Goal: Transaction & Acquisition: Purchase product/service

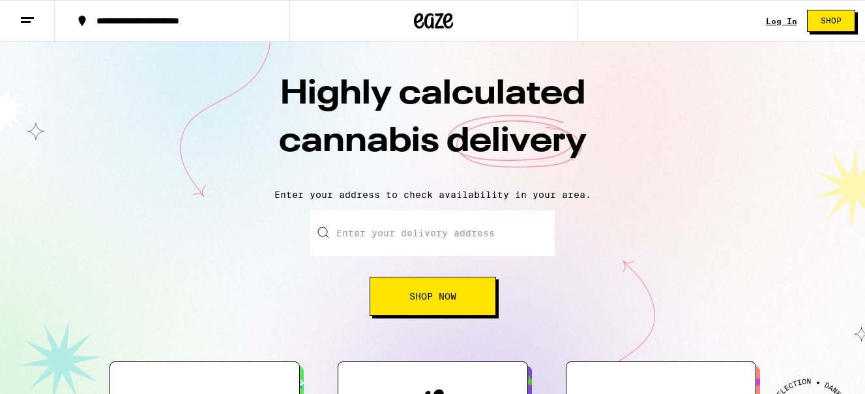
scroll to position [119, 0]
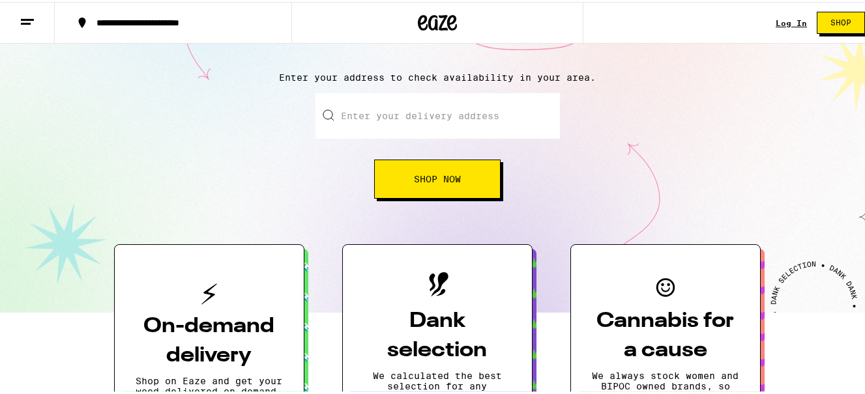
click at [353, 116] on input "Enter your delivery address" at bounding box center [437, 114] width 244 height 46
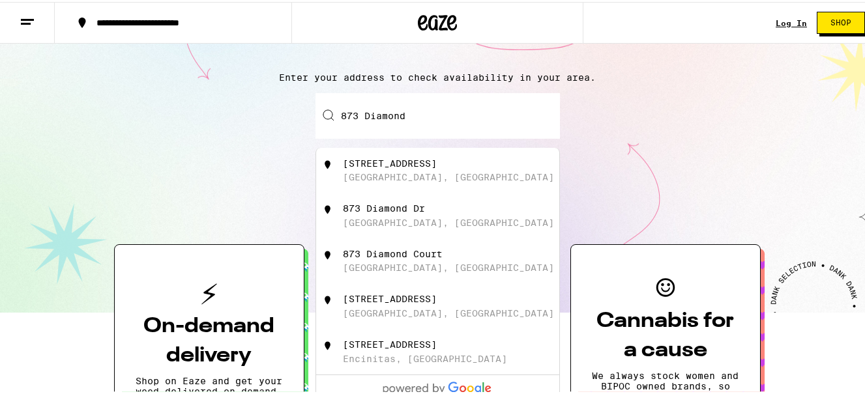
click at [384, 164] on div "[STREET_ADDRESS]" at bounding box center [390, 161] width 94 height 10
type input "[STREET_ADDRESS]"
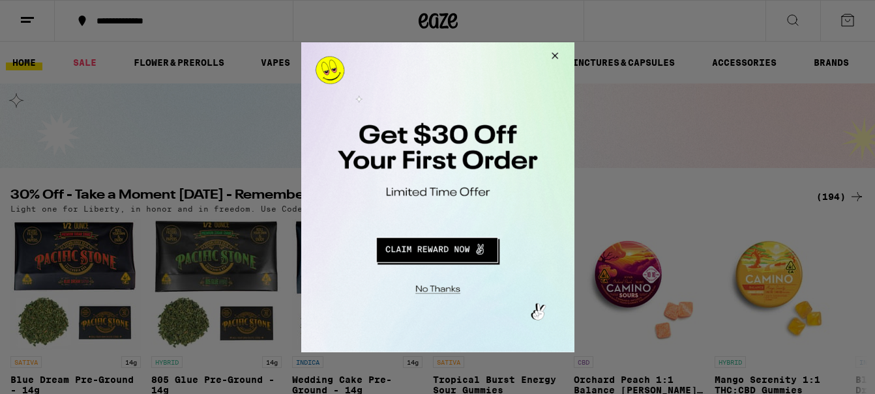
click at [441, 246] on button "Redirect to URL" at bounding box center [436, 247] width 227 height 31
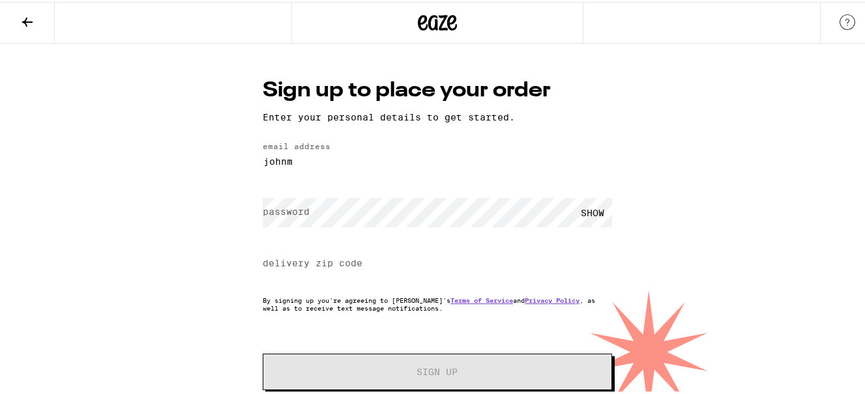
type input "[EMAIL_ADDRESS][DOMAIN_NAME]"
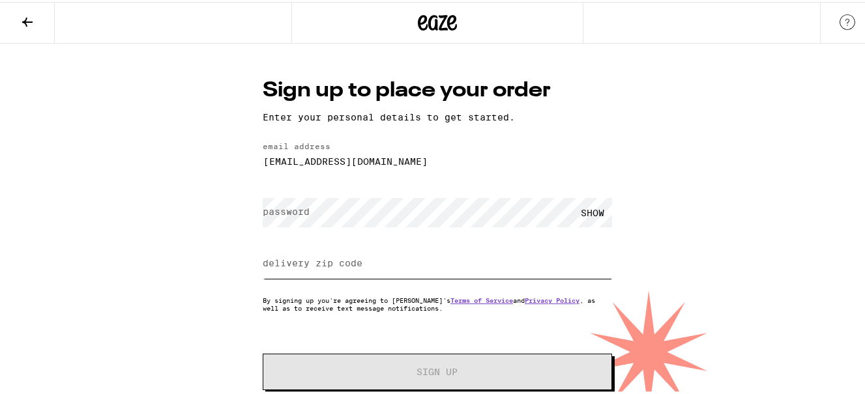
type input "92109"
click at [282, 212] on label "password" at bounding box center [286, 210] width 47 height 10
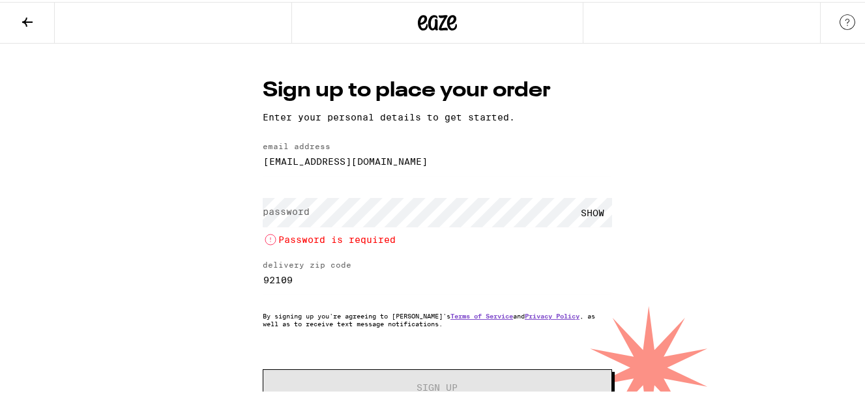
click at [117, 246] on div "Sign up to place your order Enter your personal details to get started. email a…" at bounding box center [437, 235] width 875 height 386
click at [303, 209] on label "password" at bounding box center [286, 210] width 47 height 10
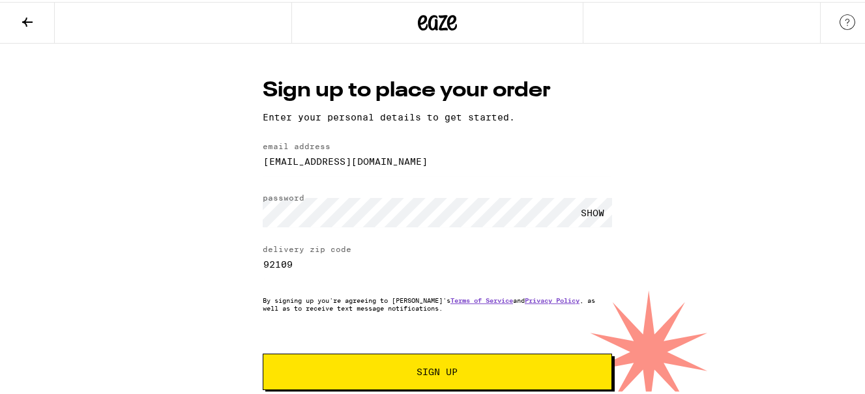
click at [417, 372] on span "Sign Up" at bounding box center [437, 370] width 41 height 9
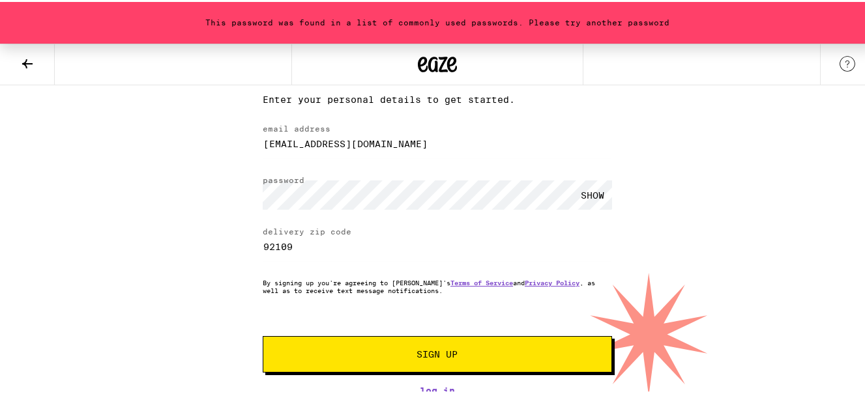
scroll to position [63, 0]
click at [446, 351] on span "Sign Up" at bounding box center [437, 352] width 41 height 9
click at [430, 349] on span "Sign Up" at bounding box center [437, 352] width 41 height 9
click at [250, 194] on div "Sign up to place your order Enter your personal details to get started. email a…" at bounding box center [437, 226] width 375 height 338
click at [192, 194] on div "This password was found in a list of commonly used passwords. Please try anothe…" at bounding box center [437, 188] width 875 height 412
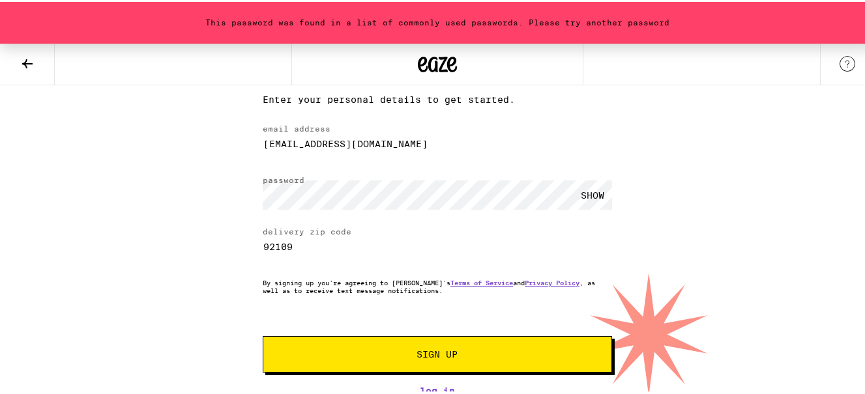
click at [437, 348] on span "Sign Up" at bounding box center [437, 352] width 41 height 9
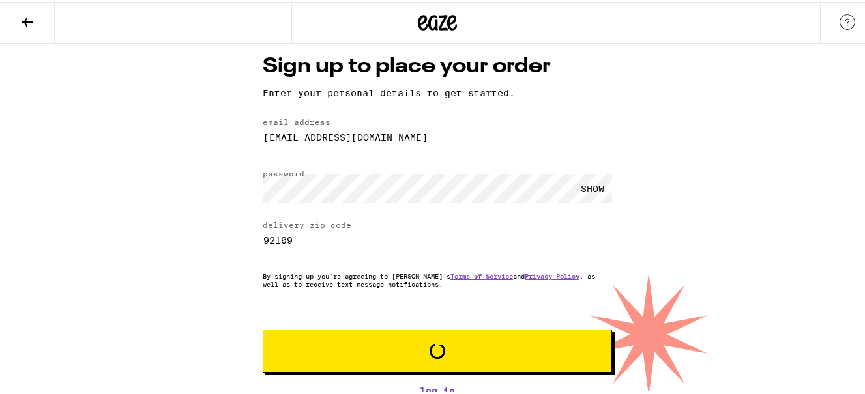
scroll to position [22, 0]
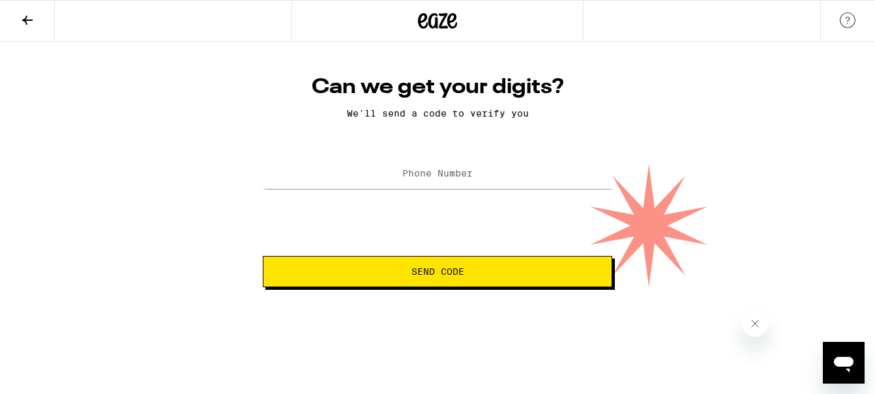
click at [423, 175] on label "Phone Number" at bounding box center [437, 173] width 70 height 10
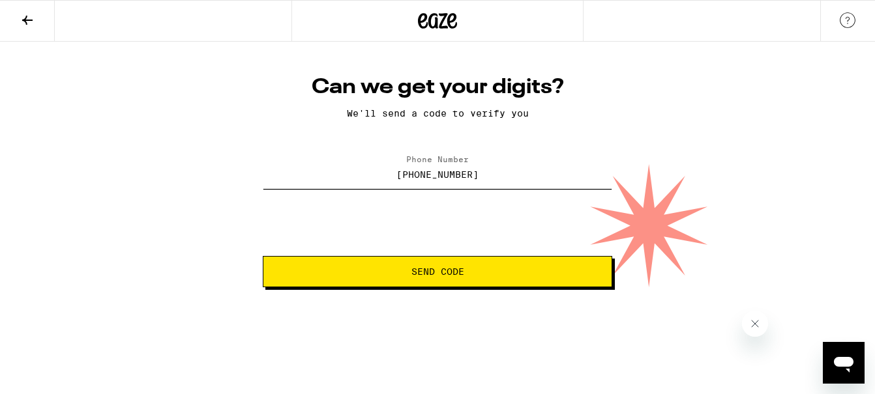
type input "[PHONE_NUMBER]"
click at [445, 271] on span "Send Code" at bounding box center [437, 271] width 53 height 9
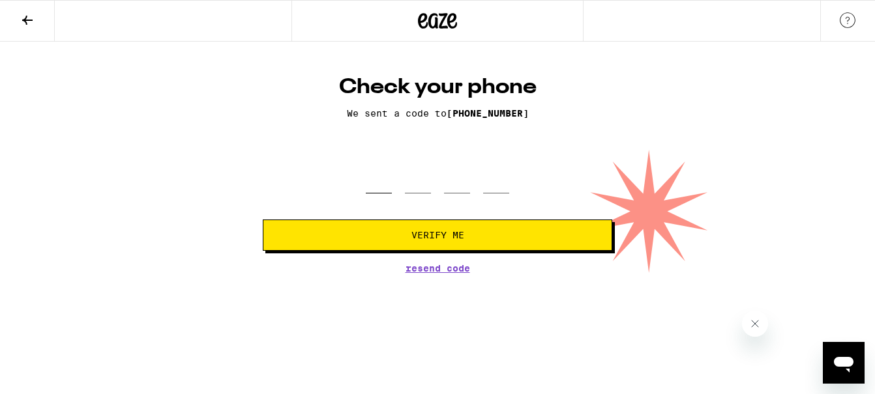
click at [375, 191] on input "tel" at bounding box center [379, 174] width 26 height 38
type input "3"
type input "8"
type input "6"
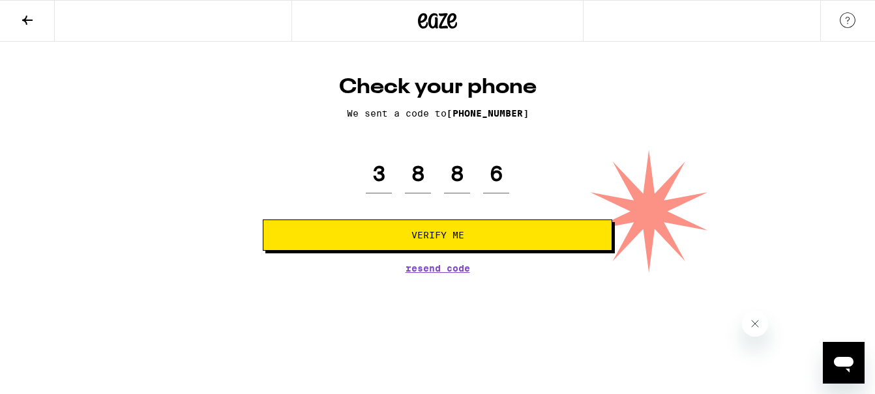
click at [444, 235] on span "Verify Me" at bounding box center [437, 235] width 53 height 9
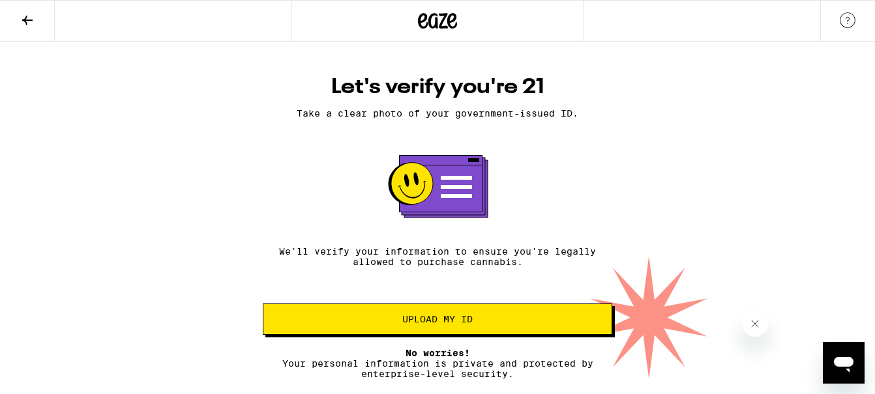
click at [434, 321] on span "Upload my ID" at bounding box center [437, 319] width 70 height 9
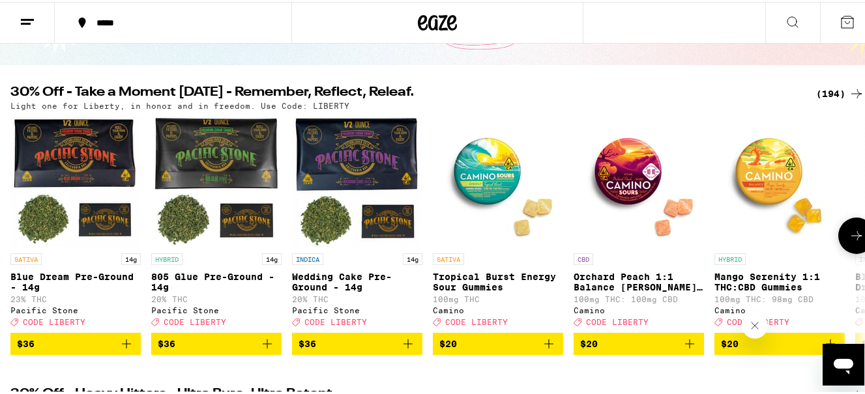
scroll to position [104, 0]
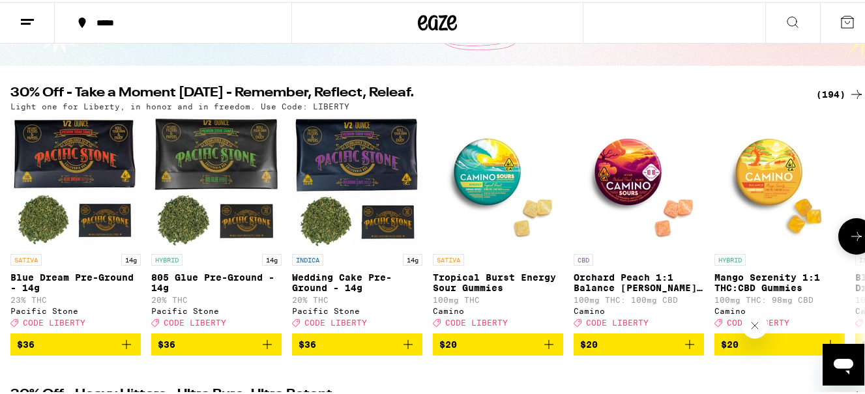
click at [267, 351] on icon "Add to bag" at bounding box center [267, 343] width 16 height 16
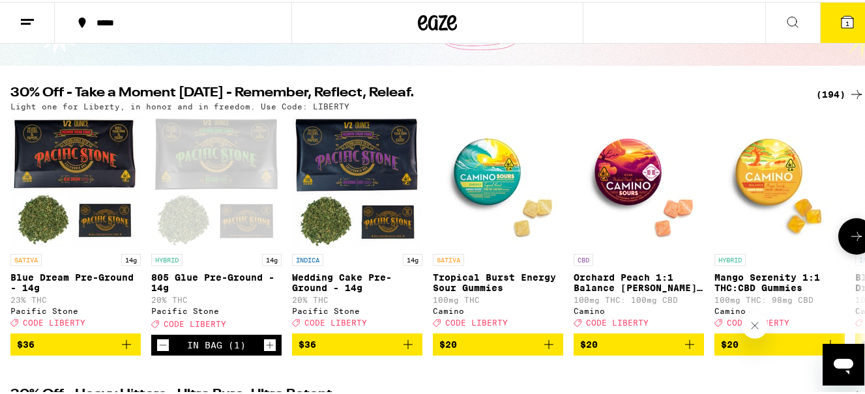
scroll to position [146, 0]
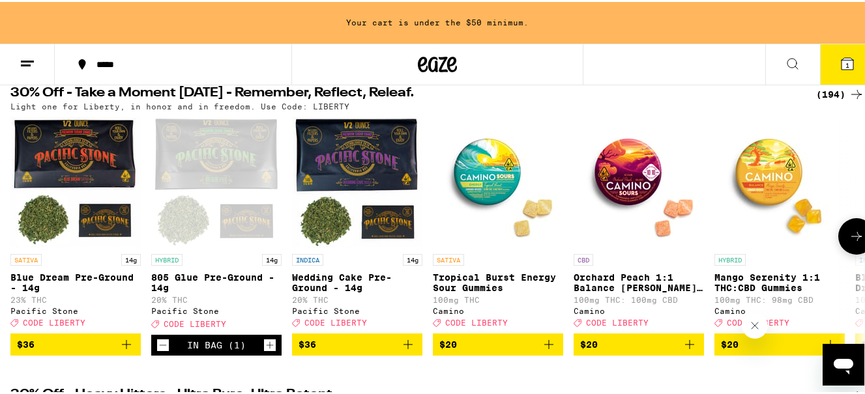
click at [268, 351] on icon "Increment" at bounding box center [270, 344] width 12 height 16
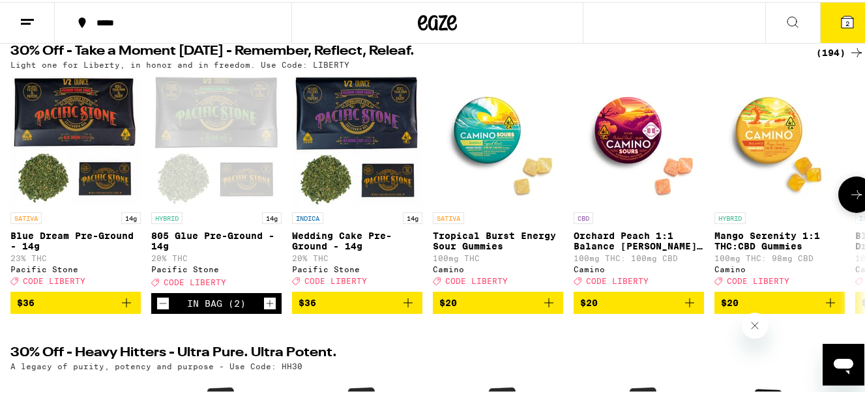
scroll to position [104, 0]
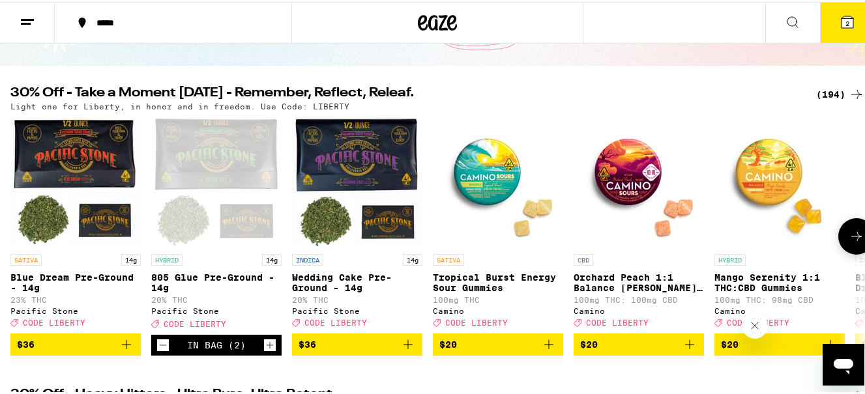
click at [268, 351] on icon "Increment" at bounding box center [270, 344] width 12 height 16
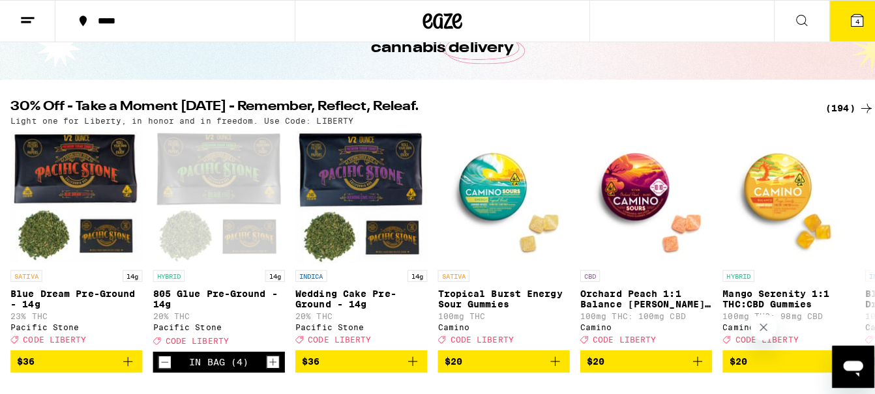
scroll to position [90, 0]
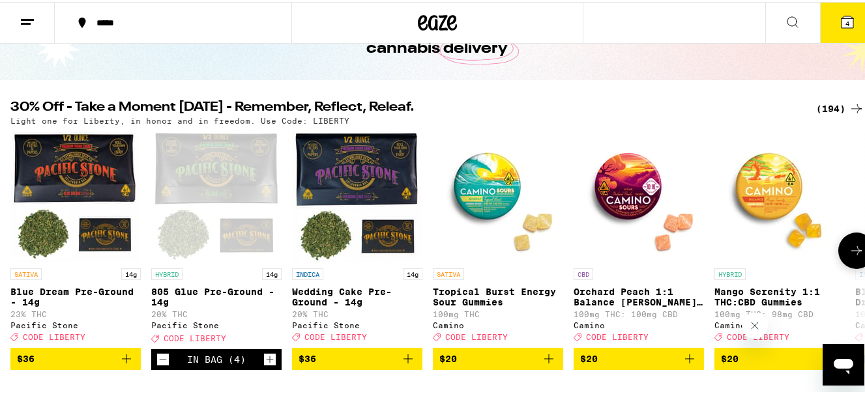
click at [197, 341] on span "CODE LIBERTY" at bounding box center [195, 336] width 63 height 8
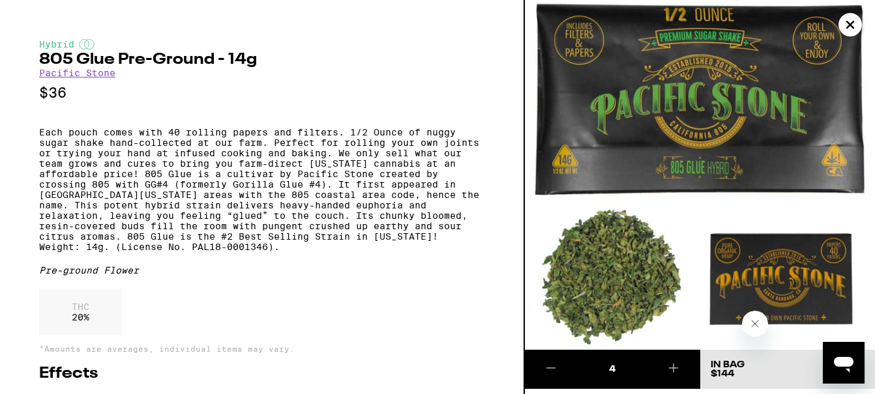
click at [850, 22] on icon "Close" at bounding box center [850, 25] width 16 height 20
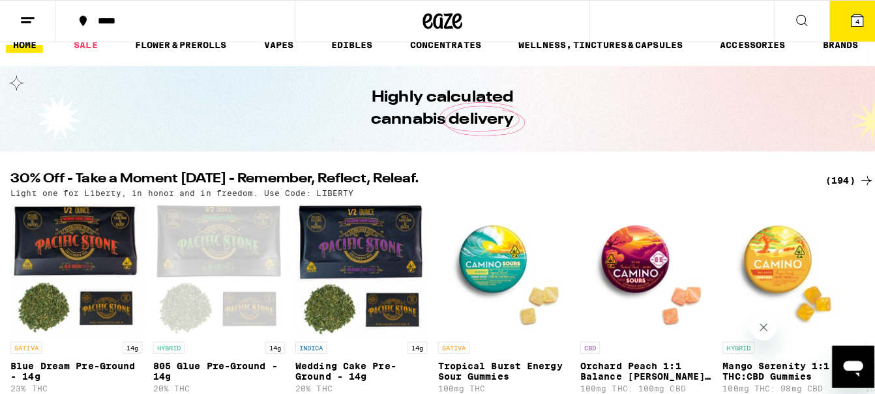
scroll to position [2, 0]
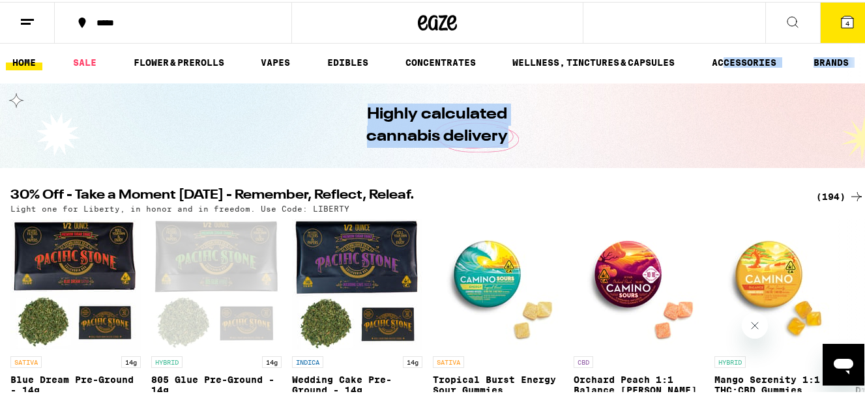
drag, startPoint x: 727, startPoint y: 81, endPoint x: 723, endPoint y: 127, distance: 46.5
drag, startPoint x: 723, startPoint y: 127, endPoint x: 846, endPoint y: 19, distance: 163.9
click at [846, 19] on button "4" at bounding box center [847, 21] width 55 height 40
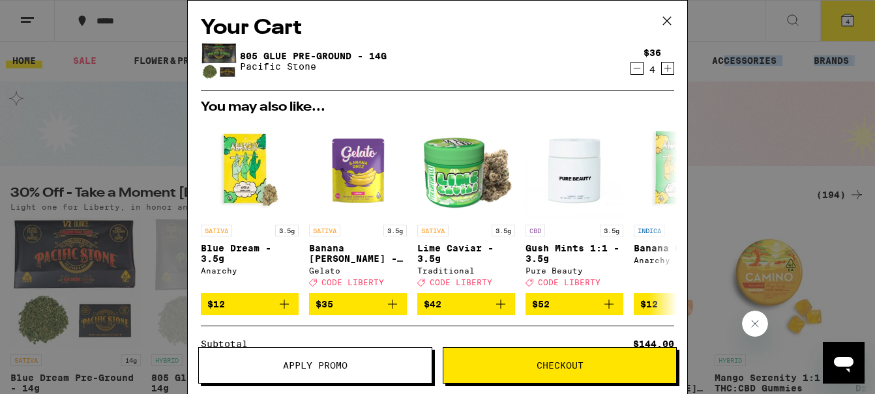
click at [555, 364] on span "Checkout" at bounding box center [559, 365] width 47 height 9
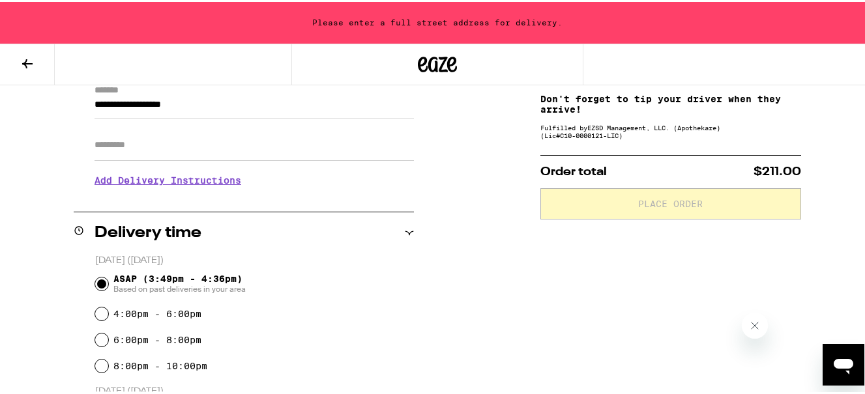
scroll to position [222, 0]
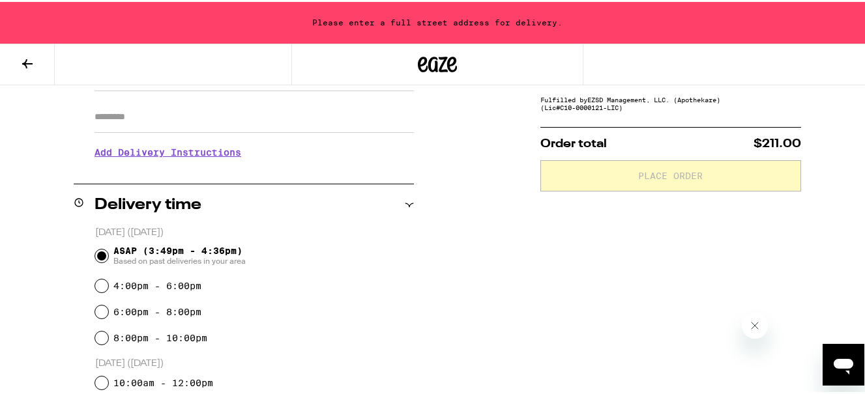
click at [496, 186] on div "**********" at bounding box center [437, 320] width 875 height 687
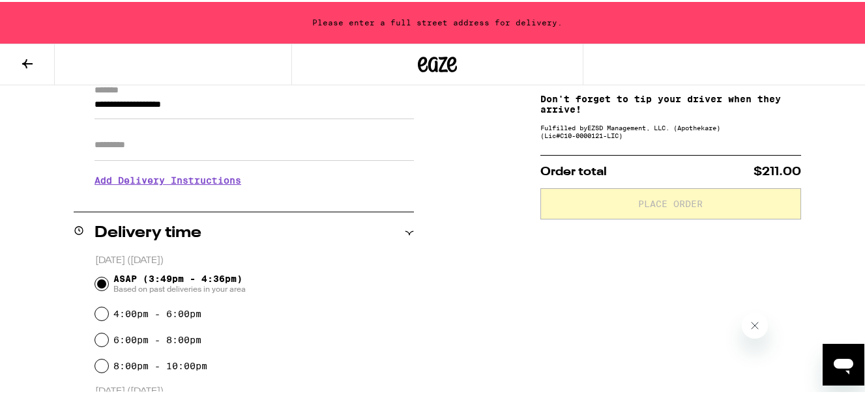
scroll to position [194, 0]
click at [478, 241] on div "**********" at bounding box center [437, 349] width 875 height 687
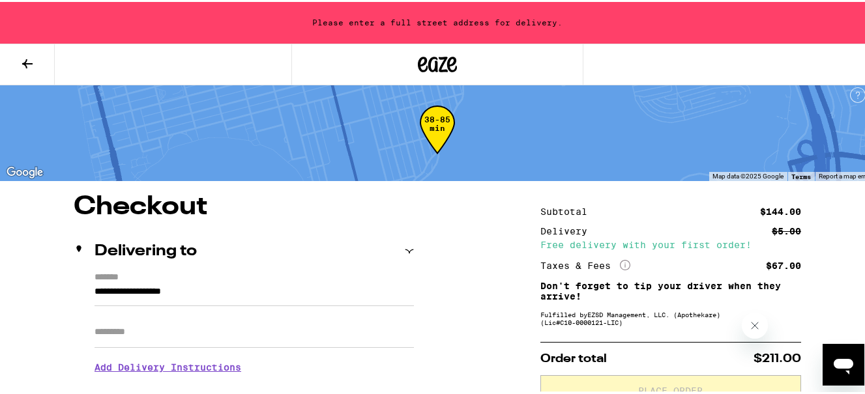
scroll to position [0, 0]
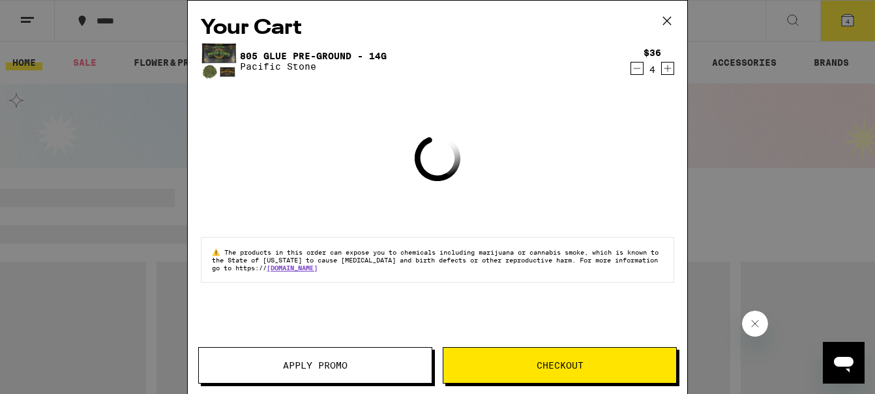
click at [315, 368] on span "Apply Promo" at bounding box center [315, 365] width 65 height 9
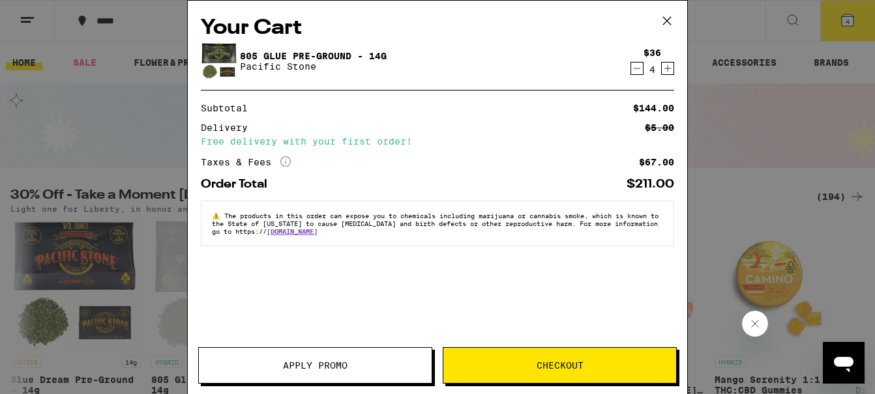
click at [329, 362] on span "Apply Promo" at bounding box center [315, 365] width 65 height 9
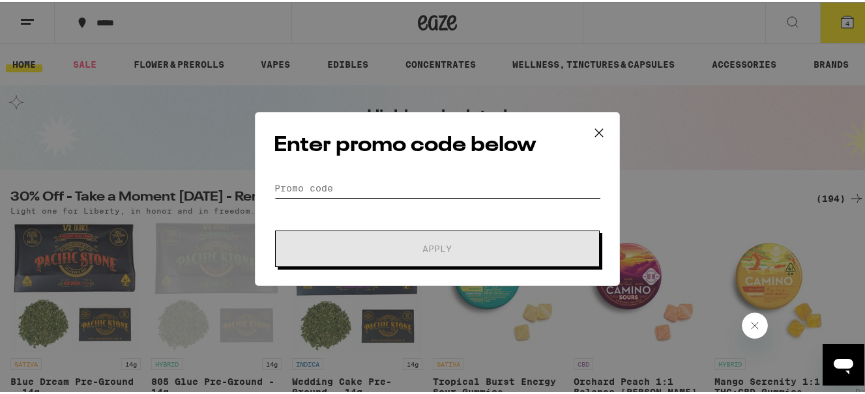
click at [305, 187] on input "Promo Code" at bounding box center [437, 187] width 327 height 20
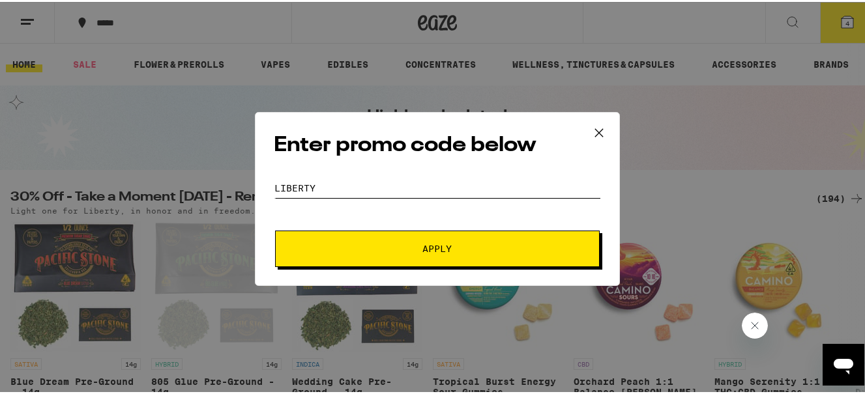
type input "Liberty"
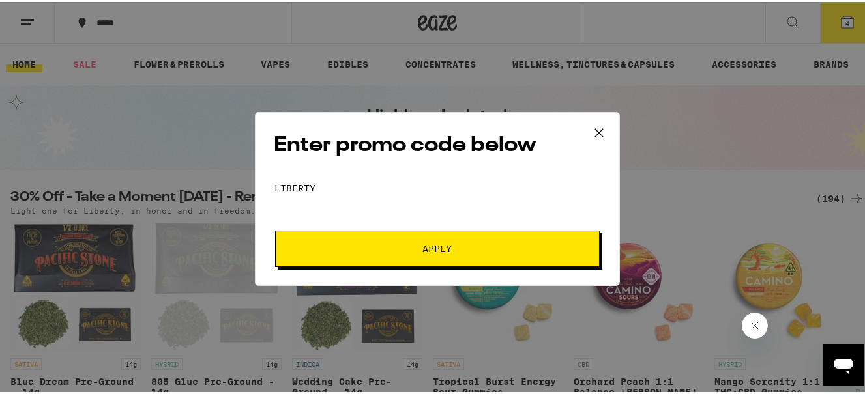
click at [444, 248] on span "Apply" at bounding box center [437, 246] width 29 height 9
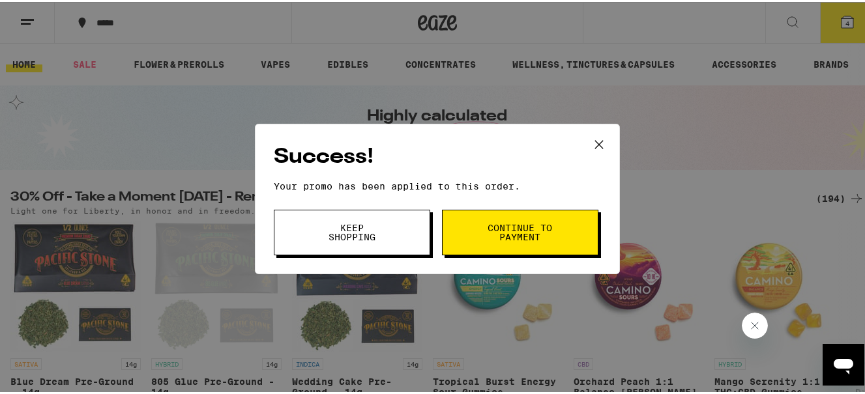
click at [509, 224] on span "Continue to payment" at bounding box center [520, 231] width 66 height 18
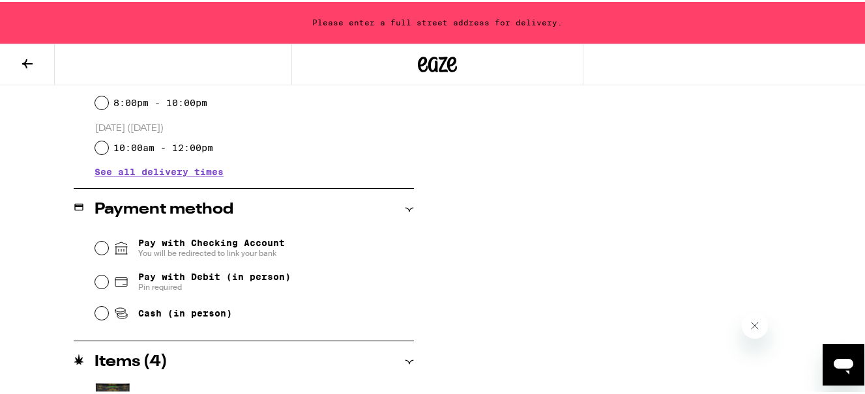
scroll to position [458, 0]
click at [98, 284] on input "Pay with Debit (in person) Pin required" at bounding box center [101, 279] width 13 height 13
radio input "true"
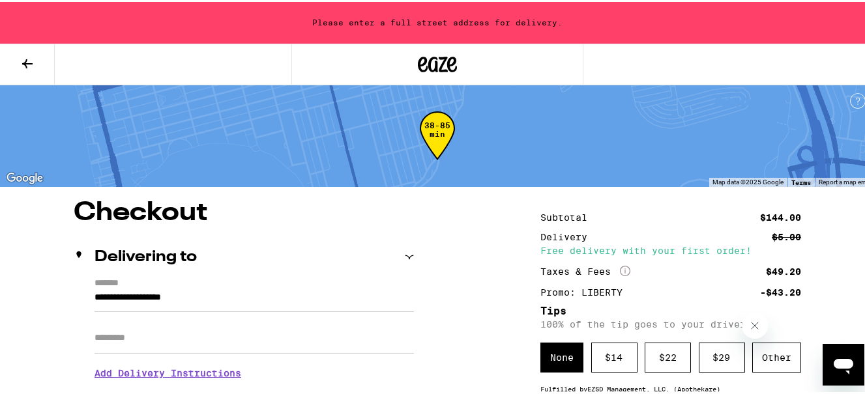
scroll to position [0, 0]
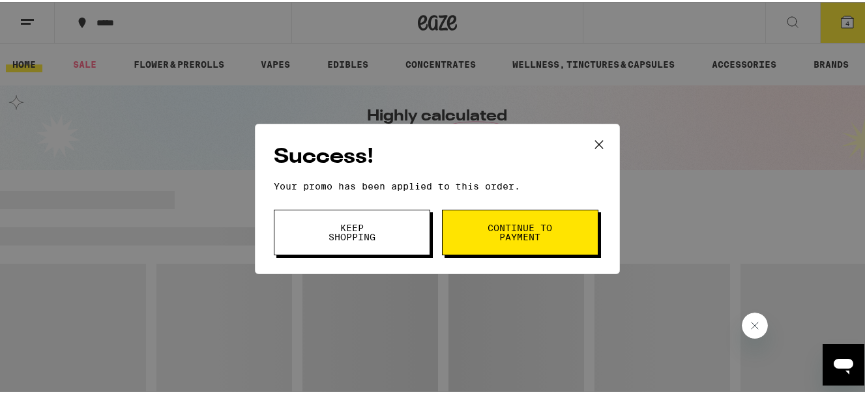
click at [350, 224] on span "Keep Shopping" at bounding box center [352, 231] width 66 height 18
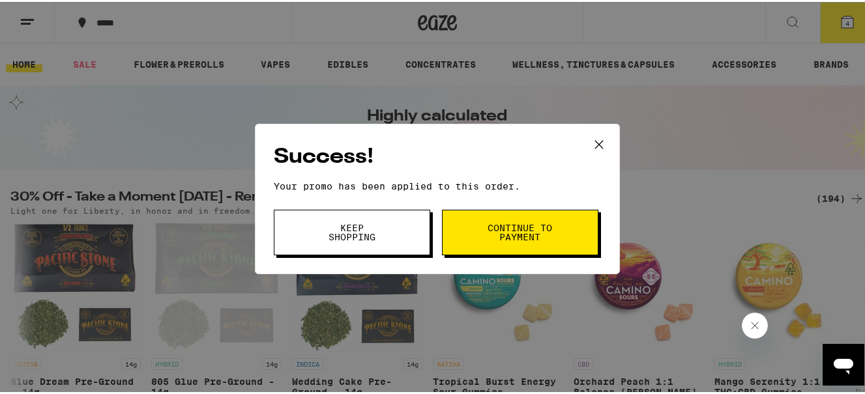
click at [599, 143] on icon at bounding box center [599, 143] width 20 height 20
click at [342, 226] on span "Keep Shopping" at bounding box center [352, 231] width 66 height 18
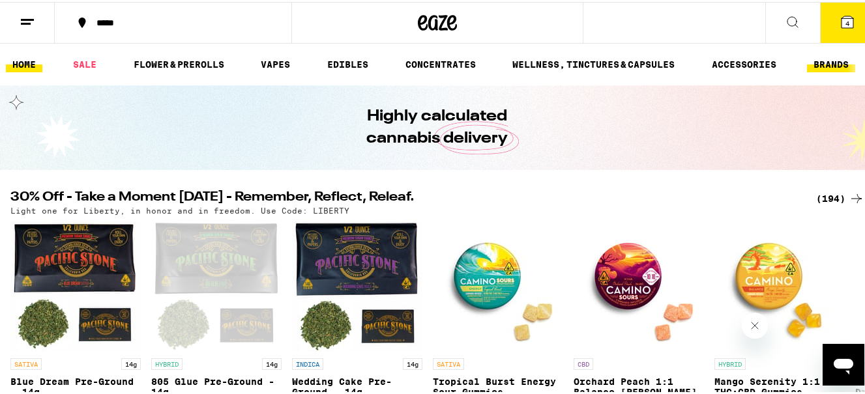
click at [826, 59] on link "BRANDS" at bounding box center [831, 63] width 48 height 16
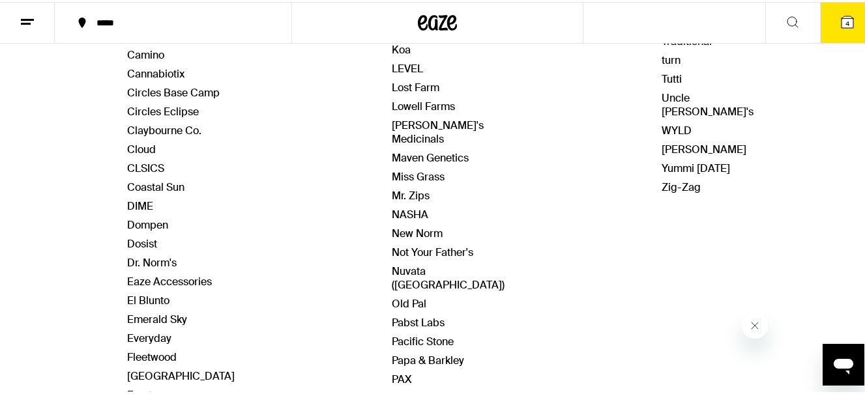
scroll to position [401, 0]
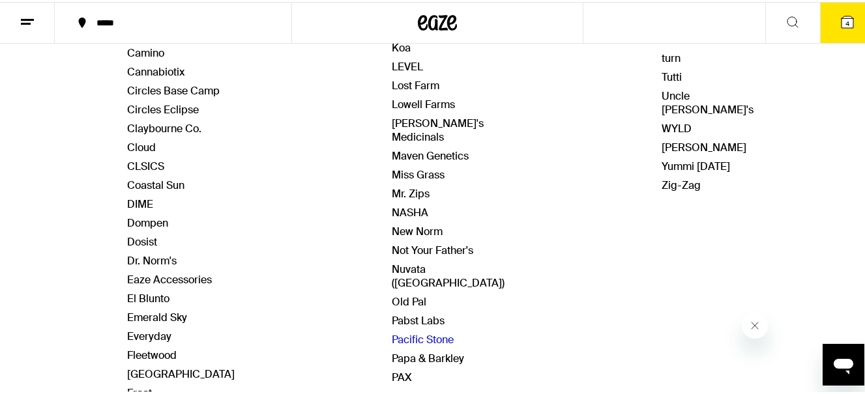
click at [397, 331] on link "Pacific Stone" at bounding box center [423, 338] width 62 height 14
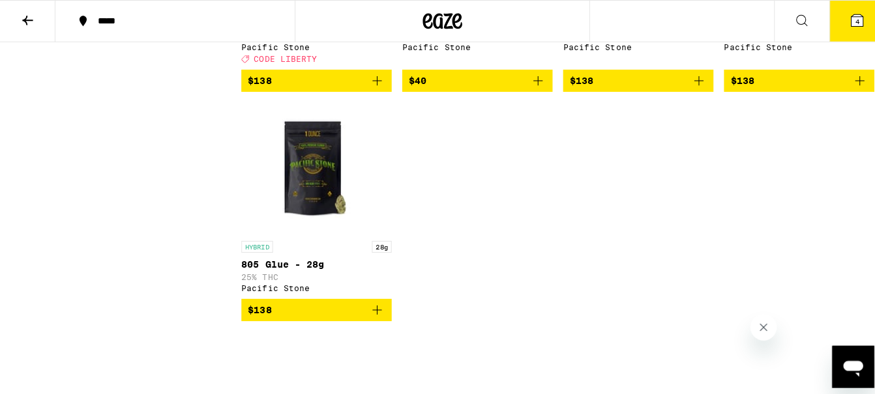
scroll to position [1536, 0]
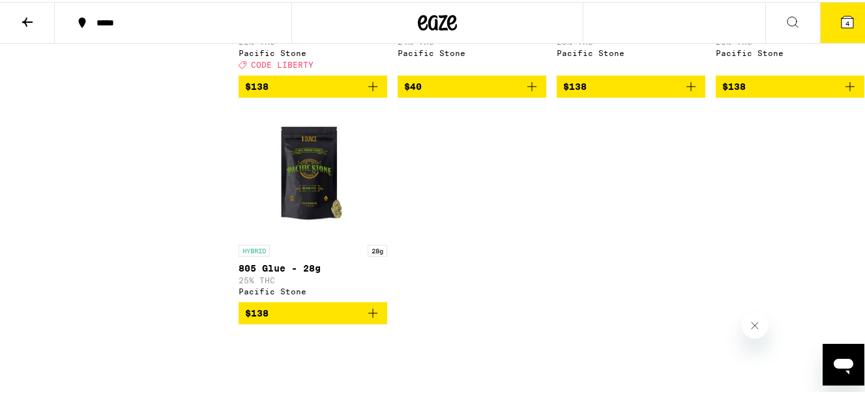
click at [312, 215] on img "Open page for 805 Glue - 28g from Pacific Stone" at bounding box center [313, 171] width 130 height 130
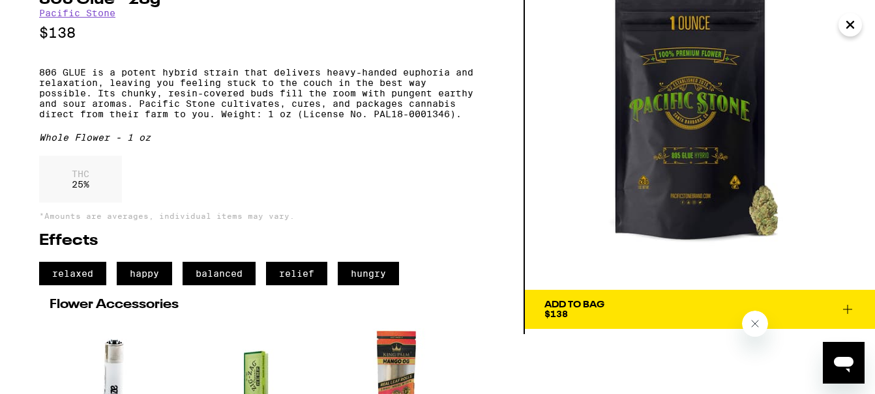
scroll to position [61, 0]
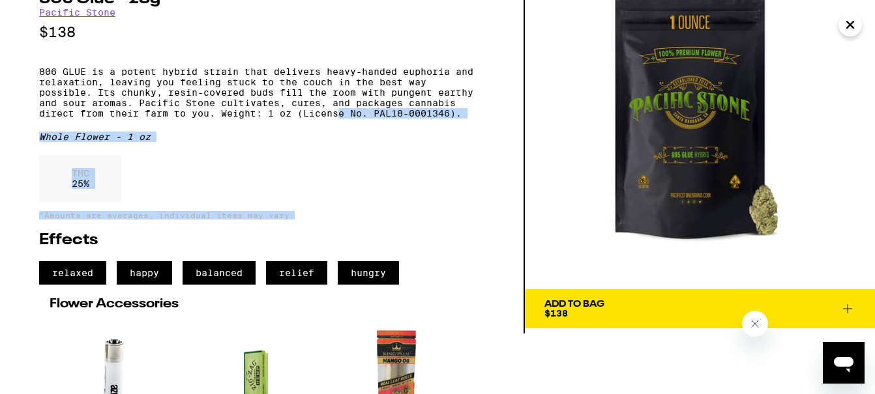
drag, startPoint x: 354, startPoint y: 227, endPoint x: 345, endPoint y: 145, distance: 83.3
click at [345, 145] on div "Hybrid 805 Glue - 28g Pacific Stone $138 806 GLUE is a potent hybrid strain tha…" at bounding box center [261, 255] width 445 height 555
click at [495, 219] on div "Hybrid 805 Glue - 28g Pacific Stone $138 806 GLUE is a potent hybrid strain tha…" at bounding box center [262, 136] width 525 height 394
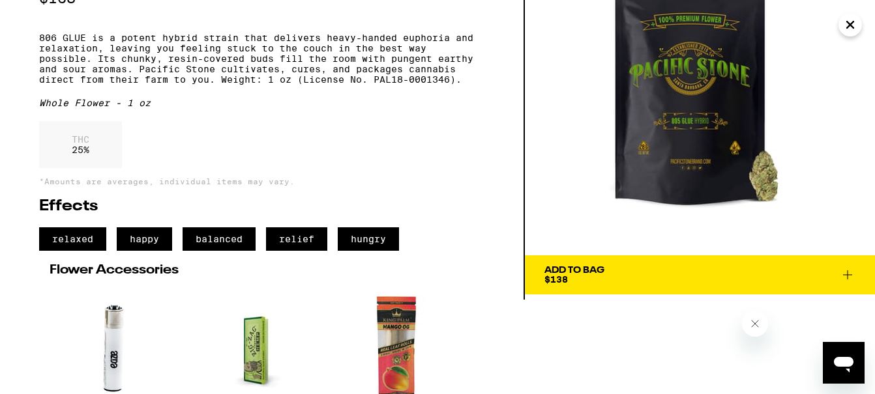
scroll to position [81, 0]
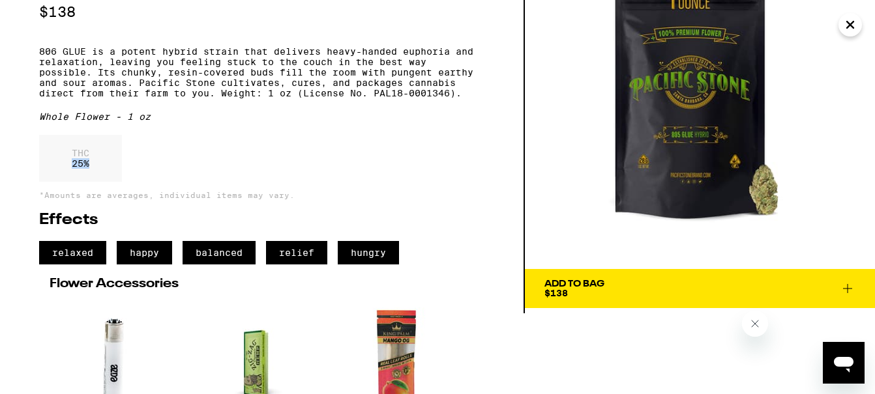
drag, startPoint x: 484, startPoint y: 263, endPoint x: 489, endPoint y: 287, distance: 24.7
click at [489, 287] on div "Hybrid 805 Glue - 28g Pacific Stone $138 806 GLUE is a potent hybrid strain tha…" at bounding box center [262, 116] width 525 height 394
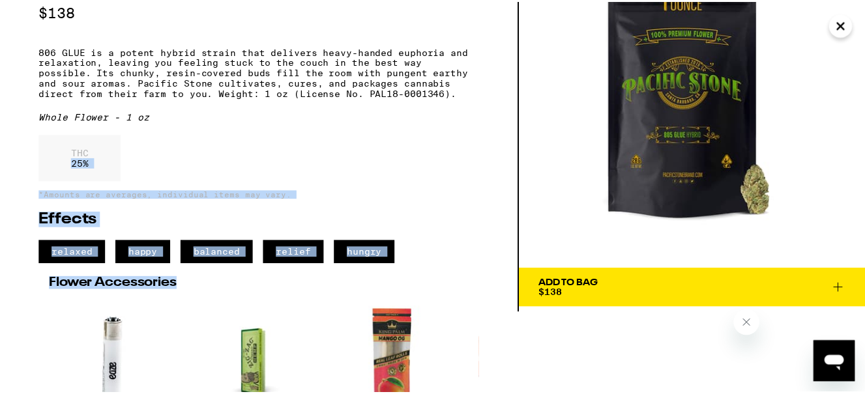
scroll to position [63, 0]
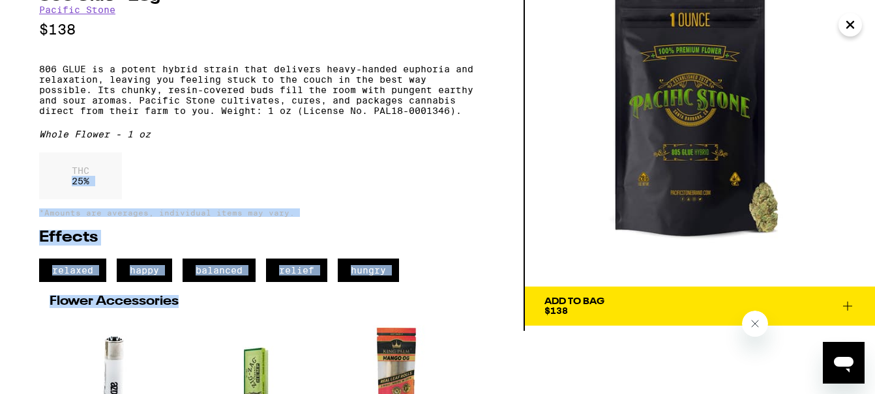
click at [499, 136] on div "Hybrid 805 Glue - 28g Pacific Stone $138 806 GLUE is a potent hybrid strain tha…" at bounding box center [262, 134] width 525 height 394
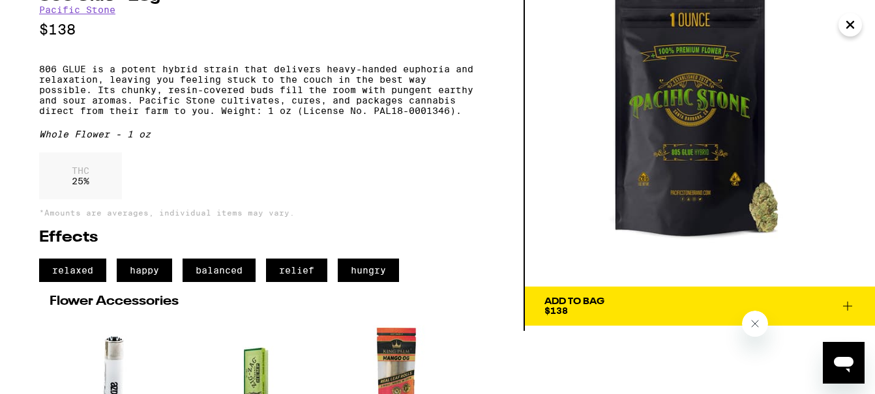
click at [849, 24] on icon "Close" at bounding box center [850, 25] width 7 height 7
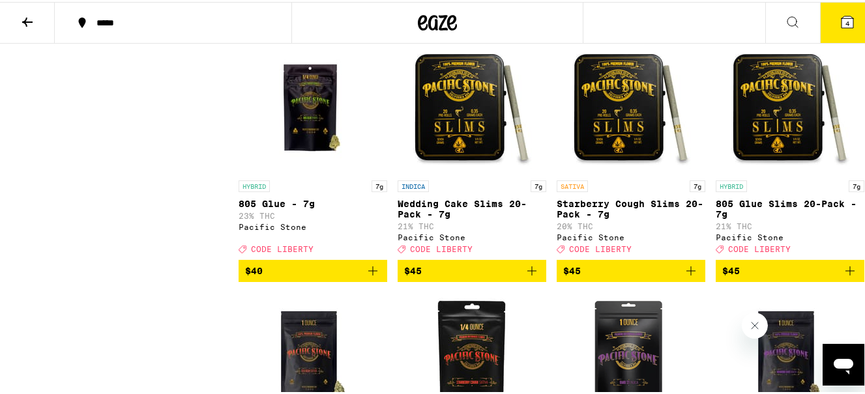
scroll to position [1114, 0]
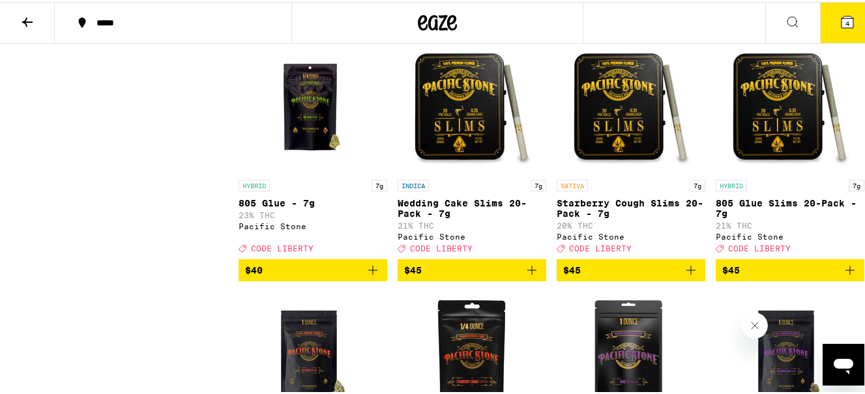
click at [368, 276] on icon "Add to bag" at bounding box center [373, 269] width 16 height 16
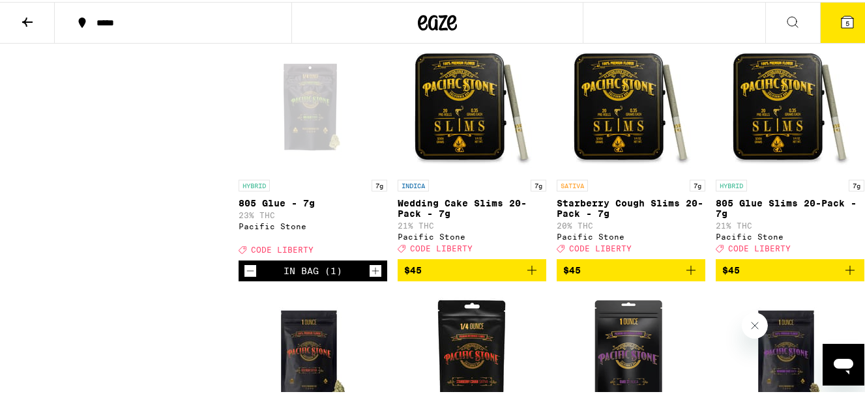
click at [370, 277] on icon "Increment" at bounding box center [376, 269] width 12 height 16
click at [268, 252] on span "CODE LIBERTY" at bounding box center [282, 248] width 63 height 8
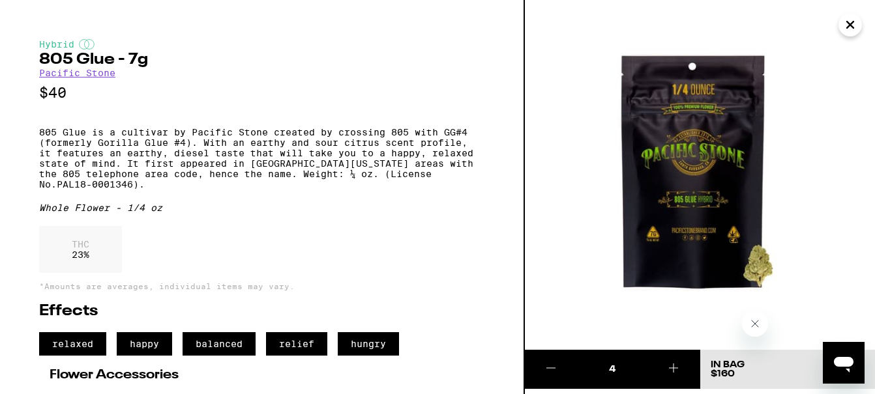
click at [849, 23] on icon "Close" at bounding box center [850, 25] width 7 height 7
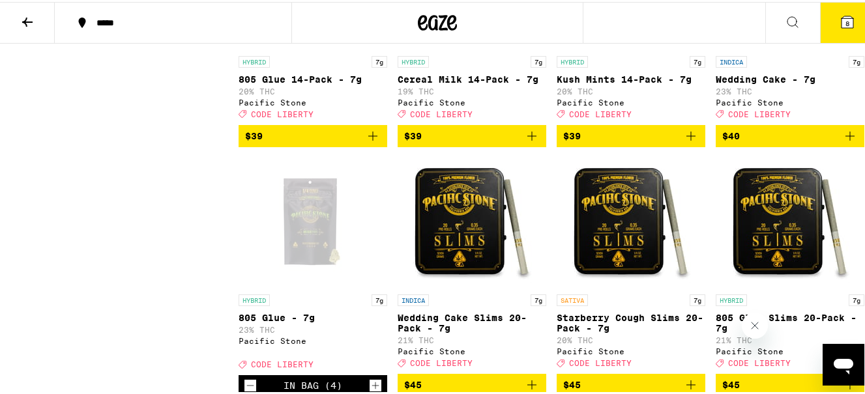
scroll to position [941, 0]
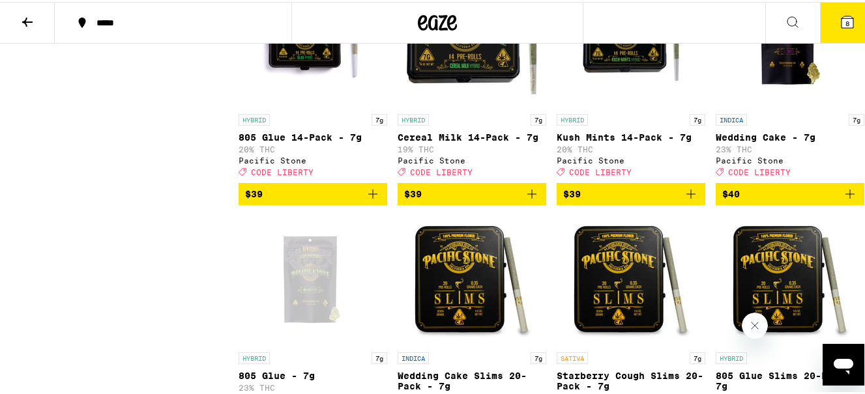
click at [841, 16] on icon at bounding box center [847, 20] width 12 height 12
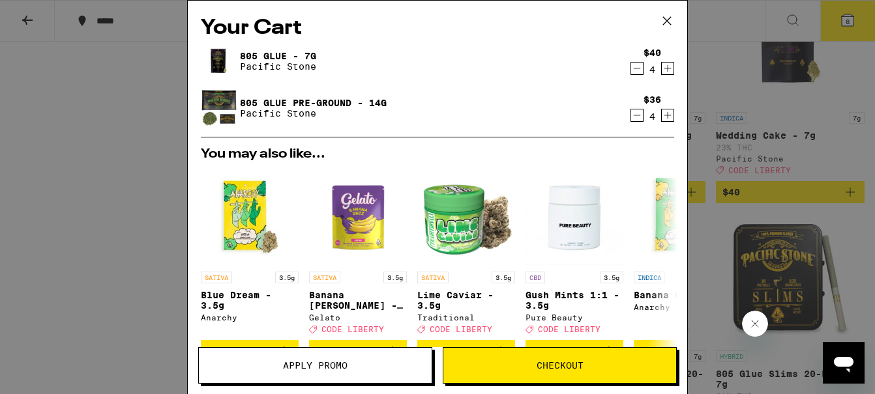
click at [631, 117] on icon "Decrement" at bounding box center [637, 116] width 12 height 16
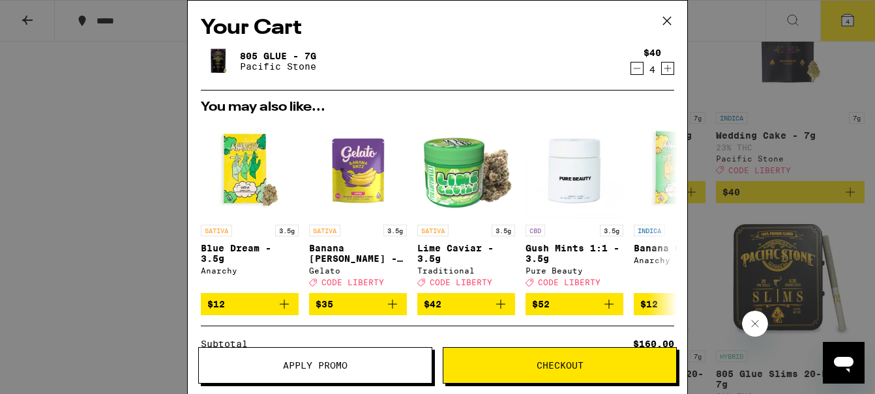
click at [339, 362] on span "Apply Promo" at bounding box center [315, 365] width 65 height 9
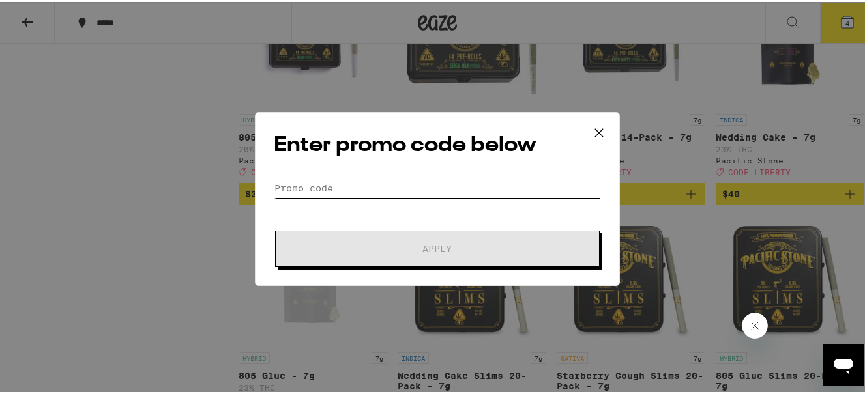
click at [317, 184] on input "Promo Code" at bounding box center [437, 187] width 327 height 20
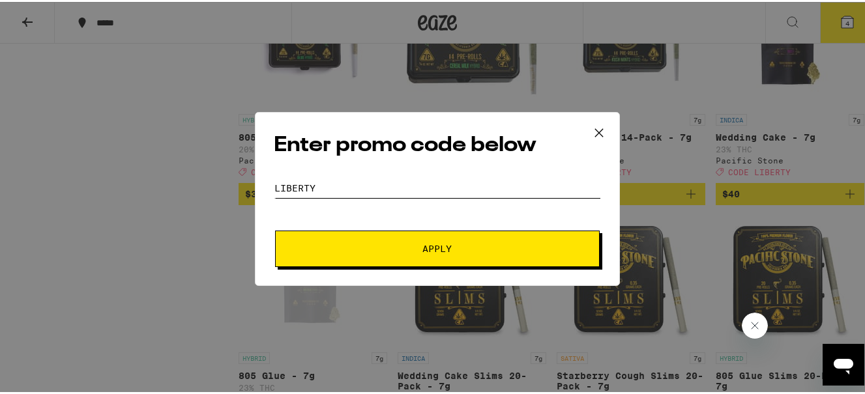
type input "Liberty"
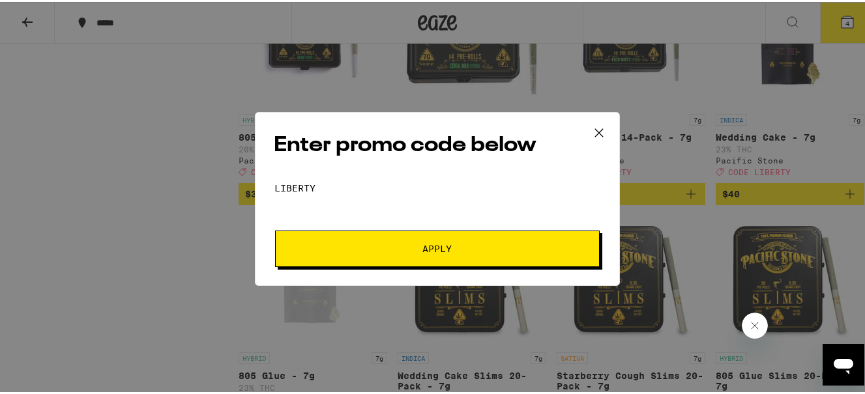
click at [433, 242] on span "Apply" at bounding box center [437, 246] width 29 height 9
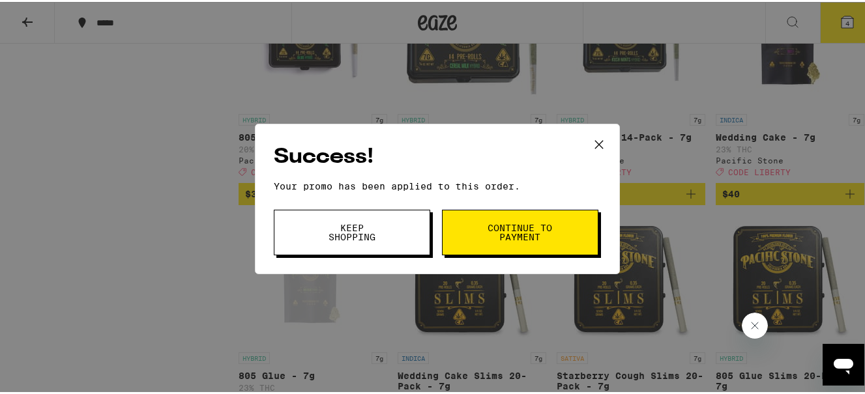
click at [511, 227] on span "Continue to payment" at bounding box center [520, 231] width 66 height 18
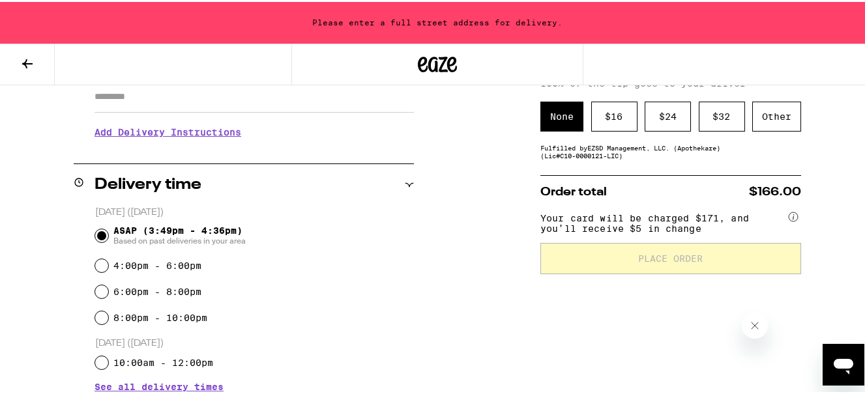
scroll to position [239, 0]
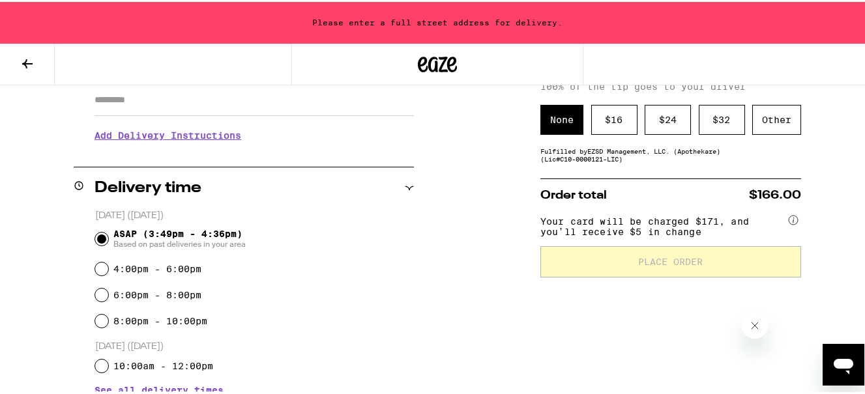
drag, startPoint x: 453, startPoint y: 278, endPoint x: 452, endPoint y: 317, distance: 38.5
click at [453, 278] on div "**********" at bounding box center [437, 303] width 875 height 687
drag, startPoint x: 452, startPoint y: 317, endPoint x: 454, endPoint y: 343, distance: 26.2
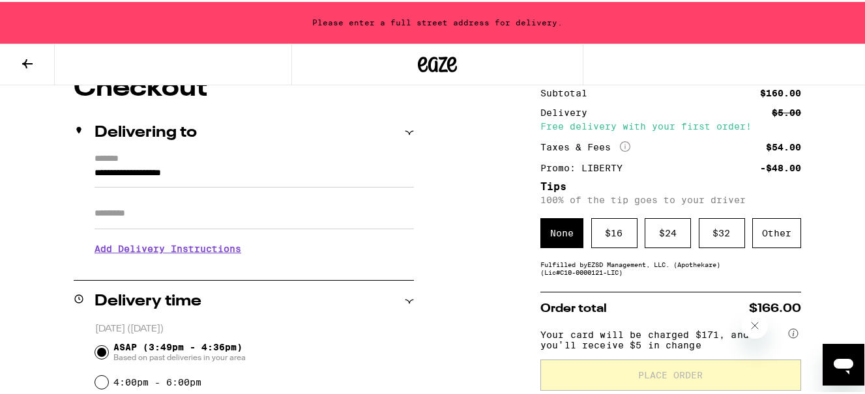
scroll to position [125, 0]
click at [154, 253] on h3 "Add Delivery Instructions" at bounding box center [254, 248] width 319 height 30
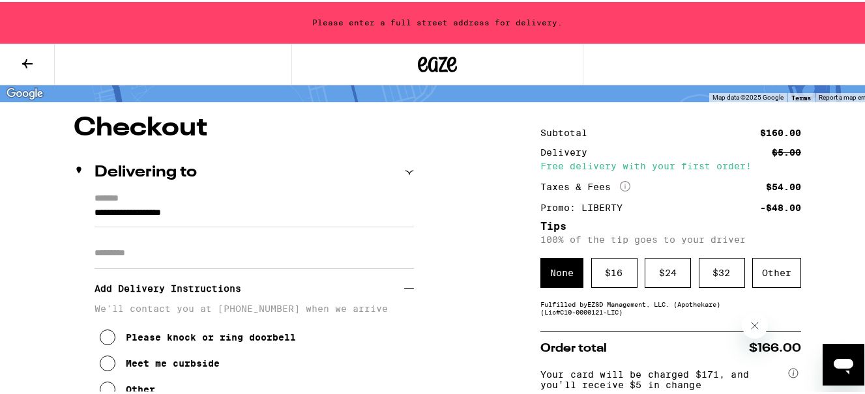
scroll to position [85, 0]
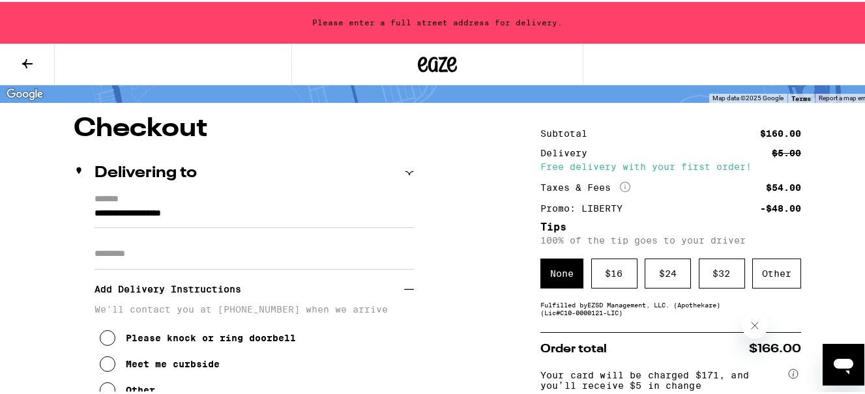
click at [100, 197] on label "*******" at bounding box center [254, 198] width 319 height 12
click at [100, 204] on input "**********" at bounding box center [254, 215] width 319 height 22
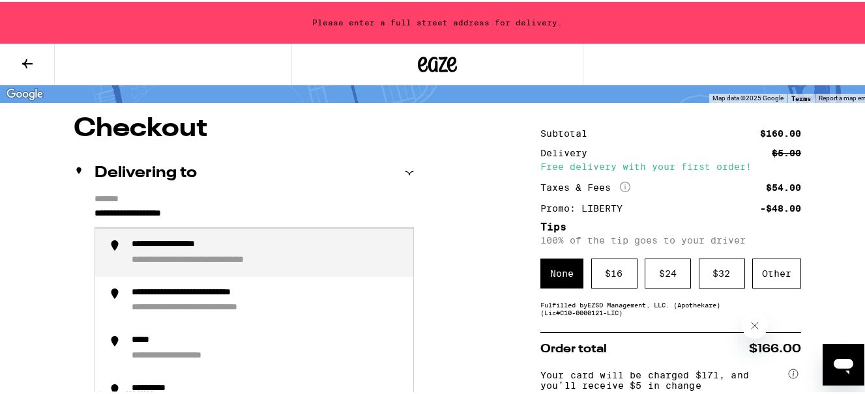
click at [407, 169] on icon at bounding box center [409, 171] width 9 height 9
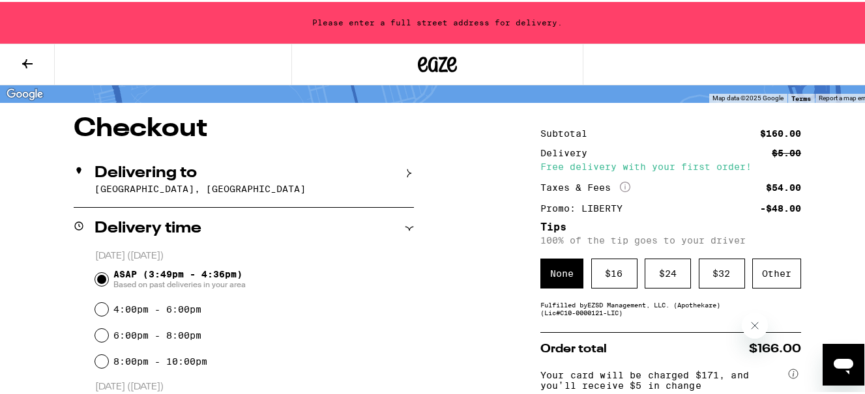
click at [407, 169] on icon at bounding box center [409, 171] width 9 height 9
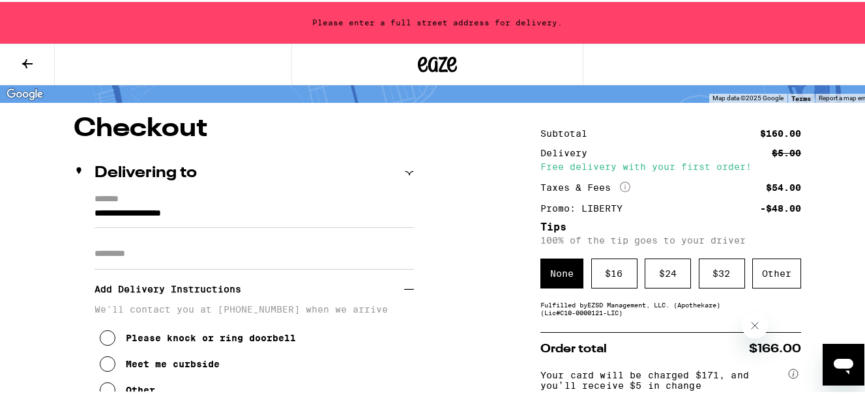
click at [95, 212] on input "**********" at bounding box center [254, 215] width 319 height 22
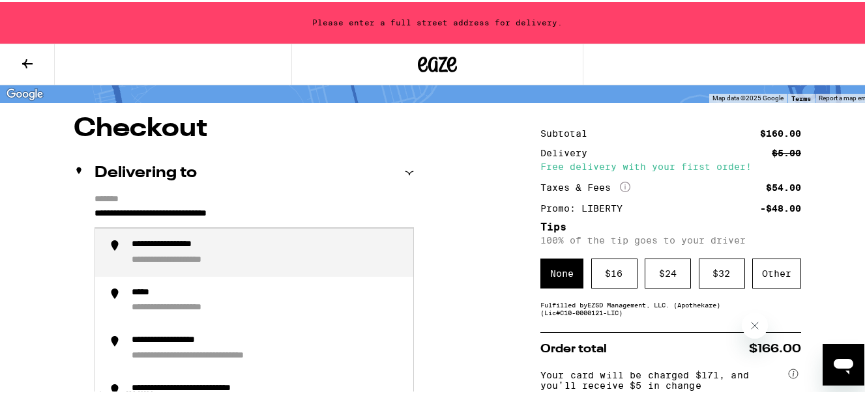
click at [142, 249] on div "**********" at bounding box center [185, 243] width 106 height 12
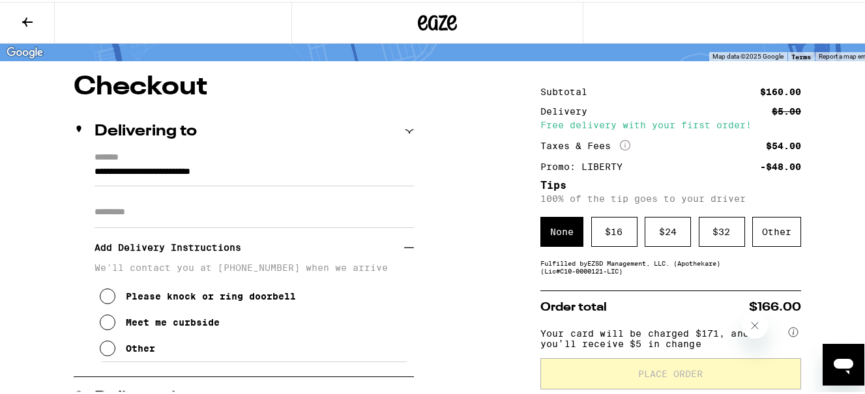
scroll to position [44, 0]
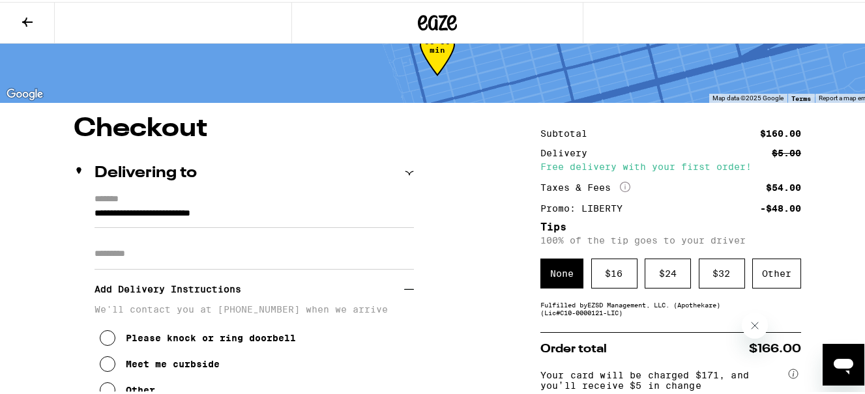
click at [280, 211] on input "**********" at bounding box center [254, 215] width 319 height 22
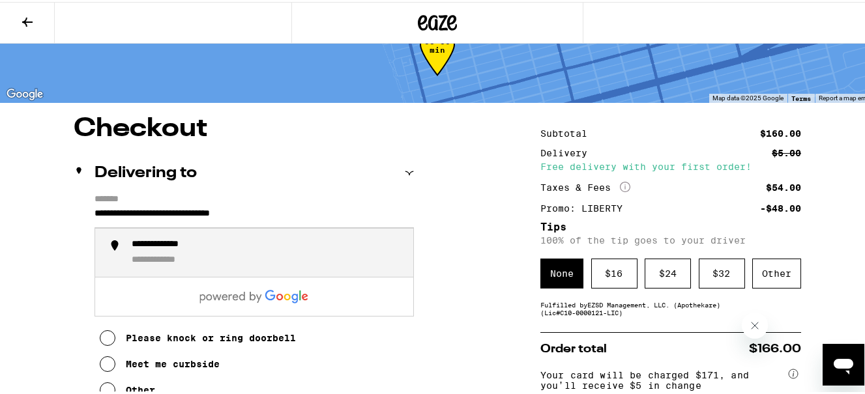
click at [401, 205] on input "**********" at bounding box center [254, 215] width 319 height 22
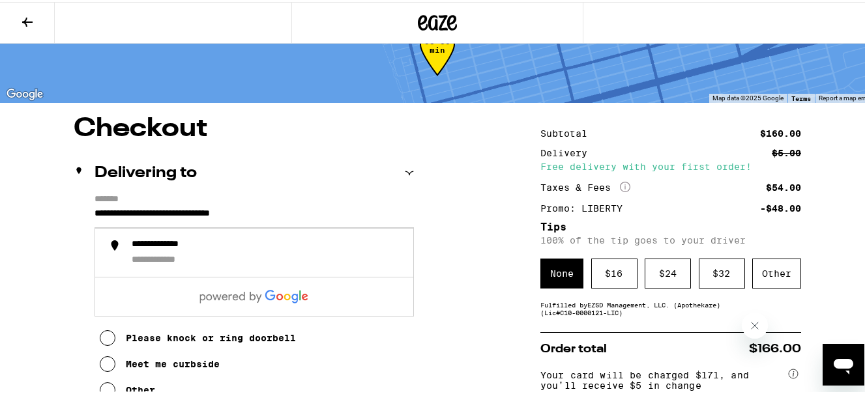
type input "**********"
click at [348, 200] on label "*******" at bounding box center [254, 198] width 319 height 12
click at [348, 204] on input "**********" at bounding box center [254, 215] width 319 height 22
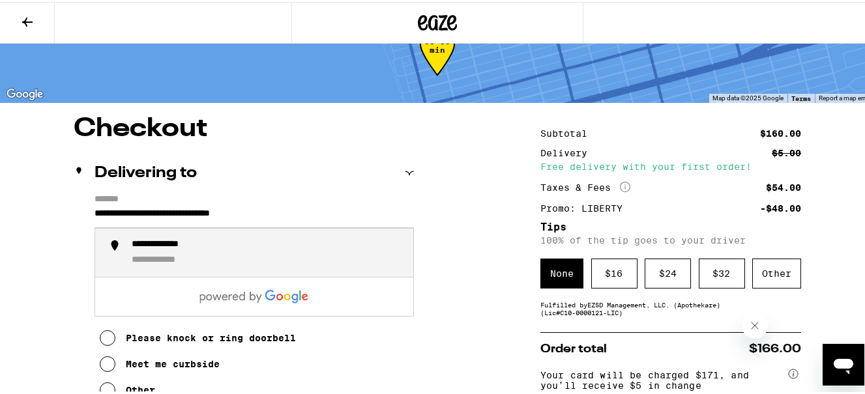
click at [152, 244] on div "**********" at bounding box center [173, 243] width 83 height 12
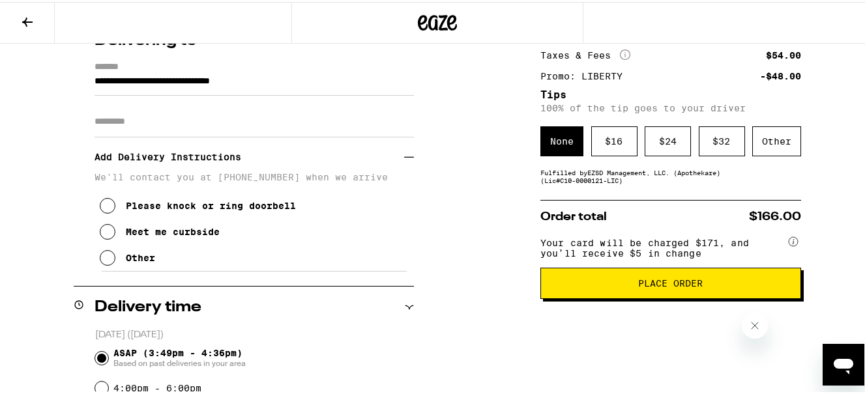
scroll to position [177, 0]
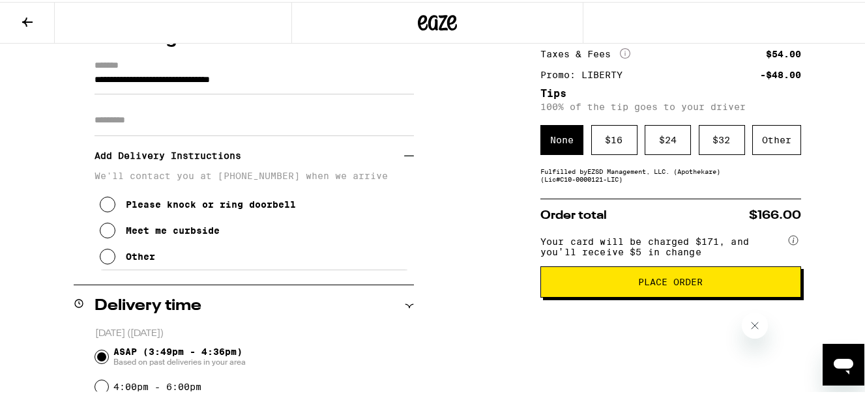
click at [640, 282] on span "Place Order" at bounding box center [671, 280] width 65 height 9
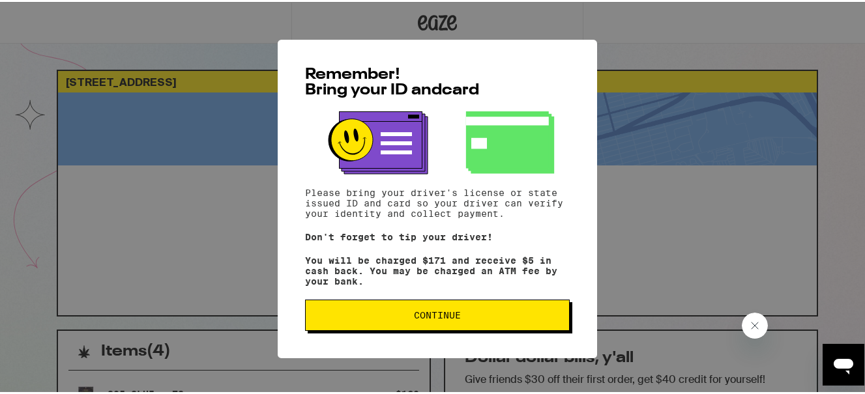
click at [417, 315] on span "Continue" at bounding box center [437, 313] width 47 height 9
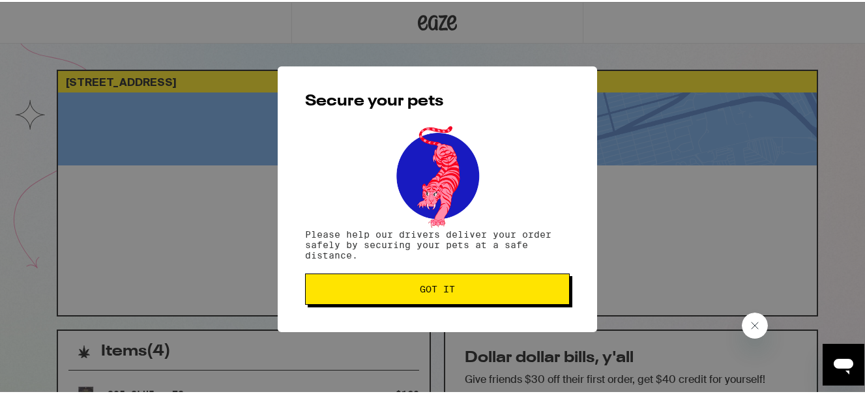
click at [435, 287] on span "Got it" at bounding box center [437, 287] width 35 height 9
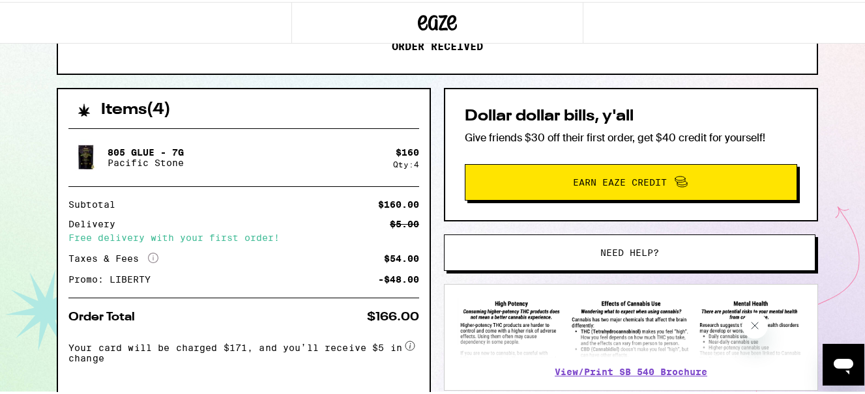
scroll to position [239, 0]
